Goal: Transaction & Acquisition: Purchase product/service

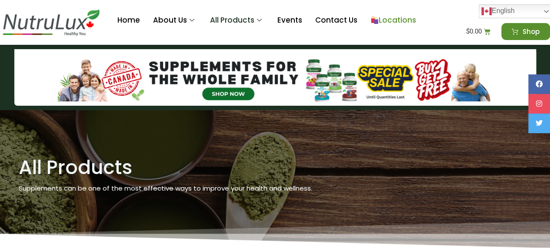
click at [368, 12] on link "Locations" at bounding box center [393, 20] width 59 height 35
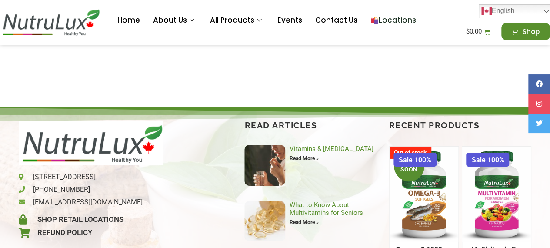
scroll to position [3151, 0]
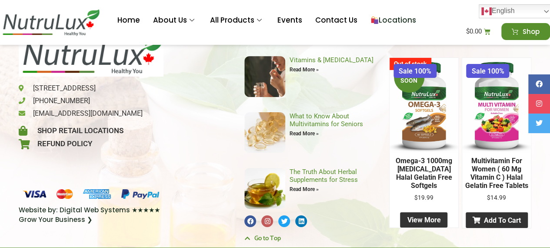
click at [413, 109] on img at bounding box center [424, 105] width 69 height 95
